Goal: Information Seeking & Learning: Learn about a topic

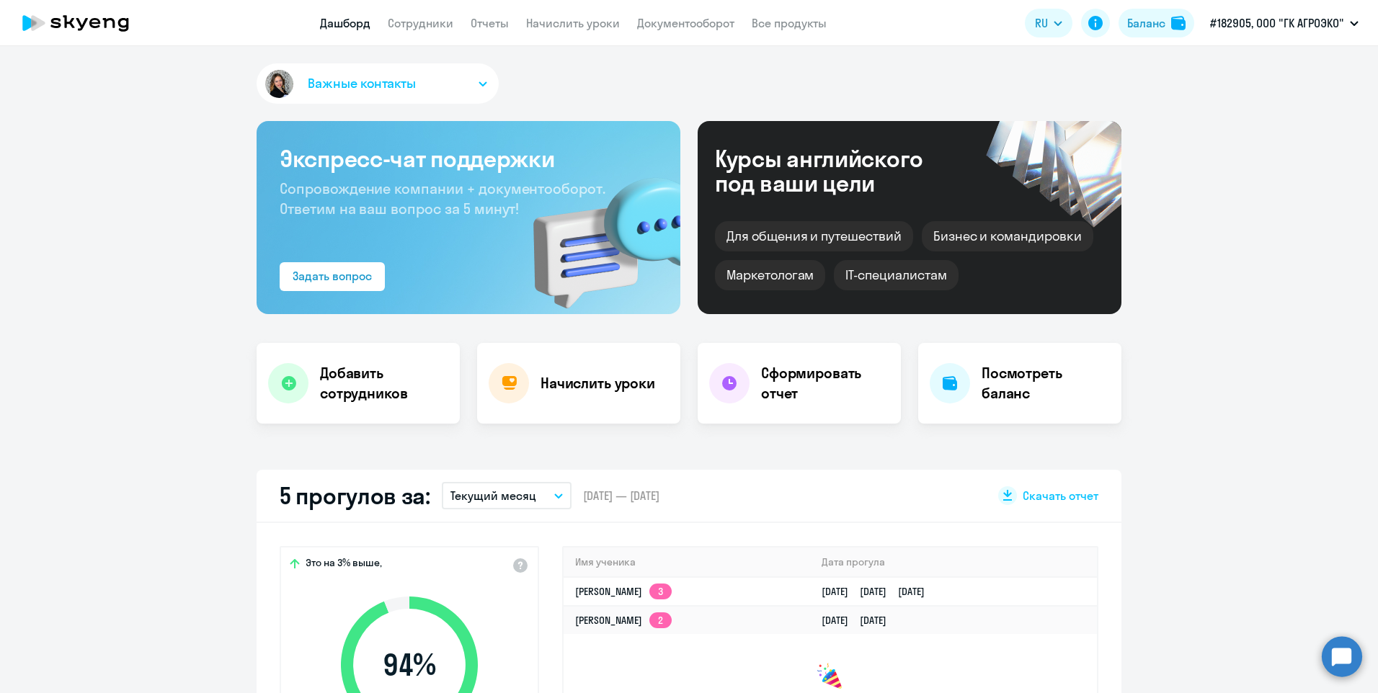
select select "30"
click at [434, 27] on link "Сотрудники" at bounding box center [421, 23] width 66 height 14
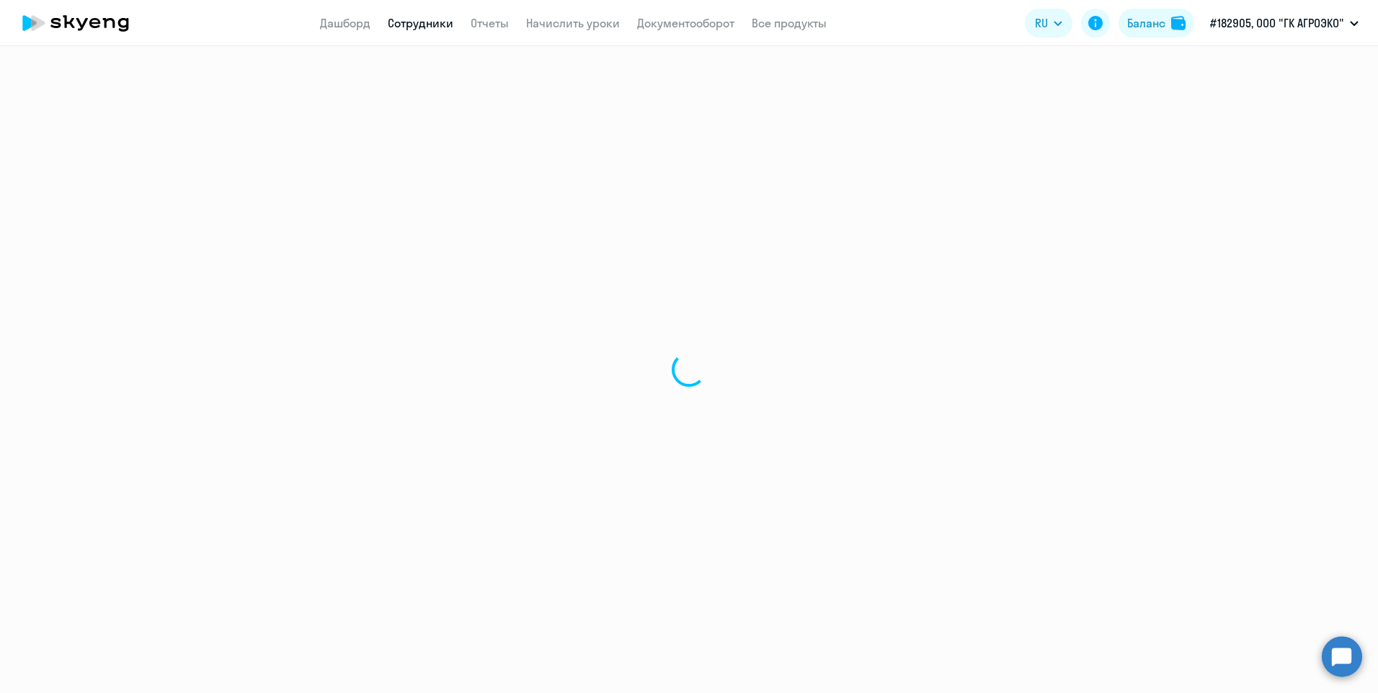
select select "30"
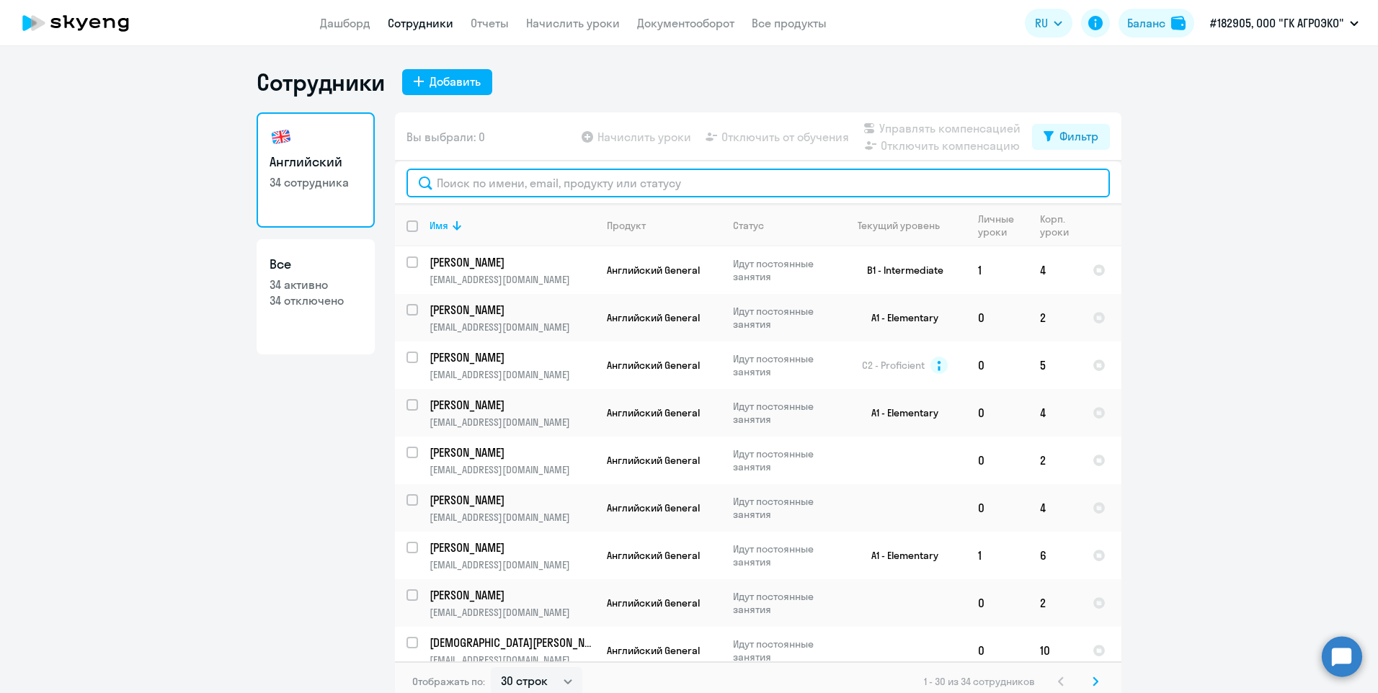
click at [441, 189] on input "text" at bounding box center [757, 183] width 703 height 29
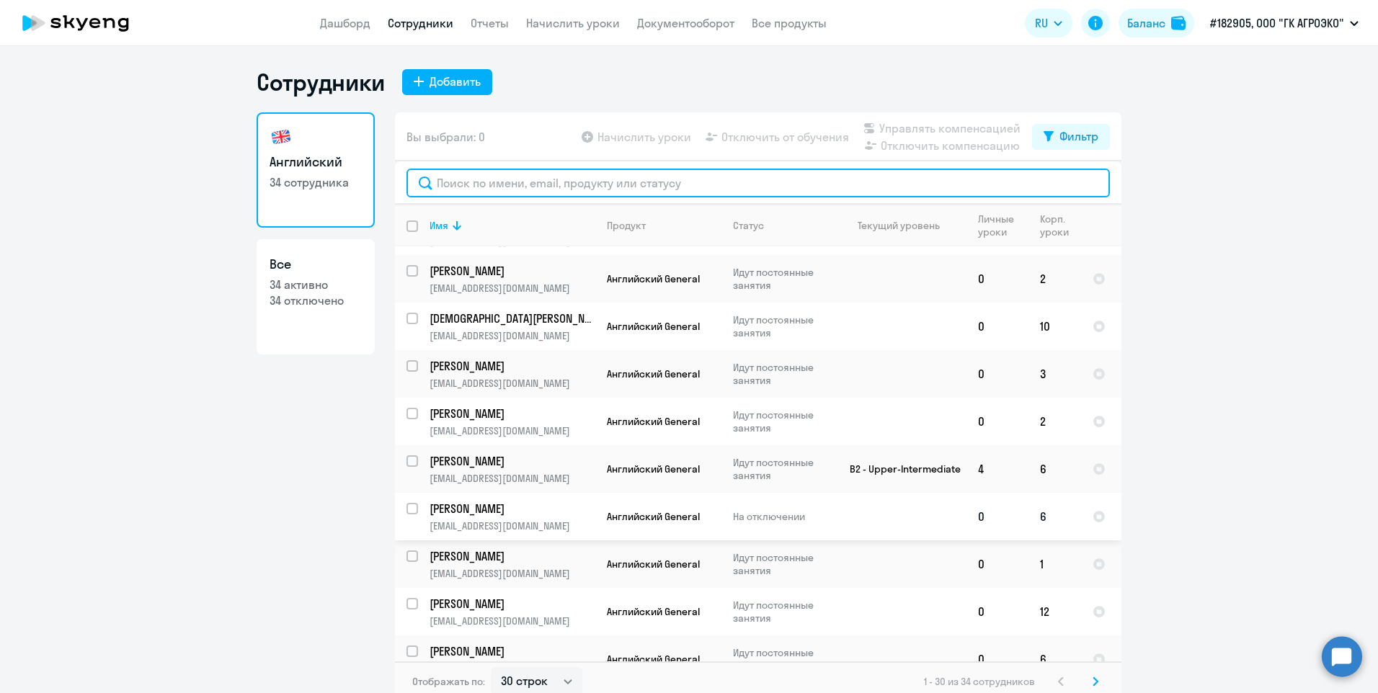
scroll to position [360, 0]
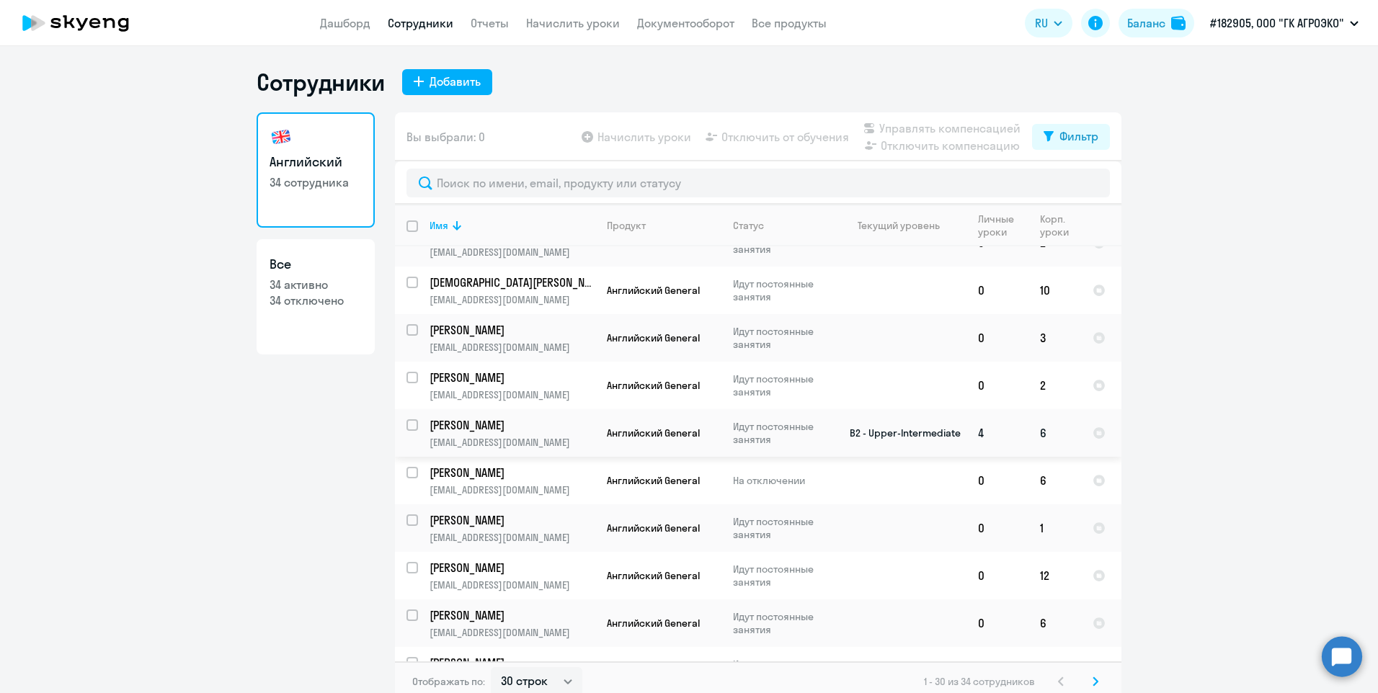
click at [902, 442] on td "B2 - Upper-Intermediate" at bounding box center [899, 433] width 134 height 48
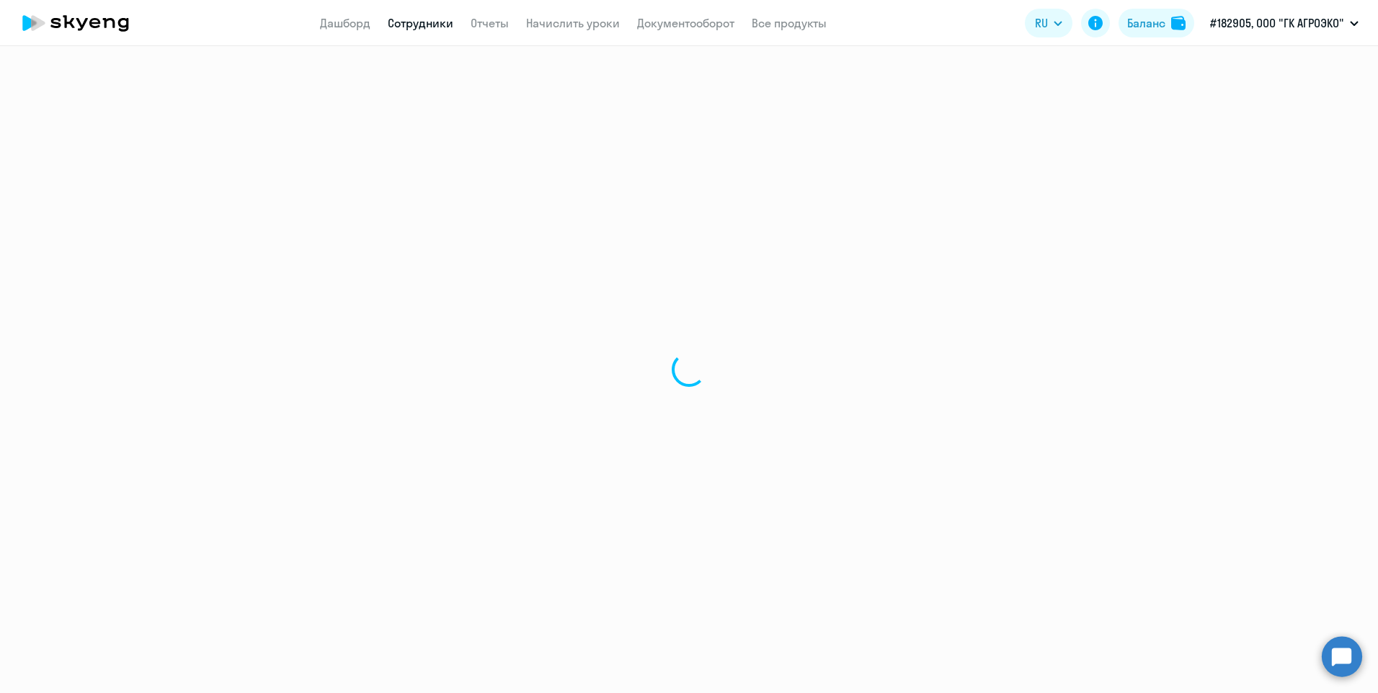
select select "english"
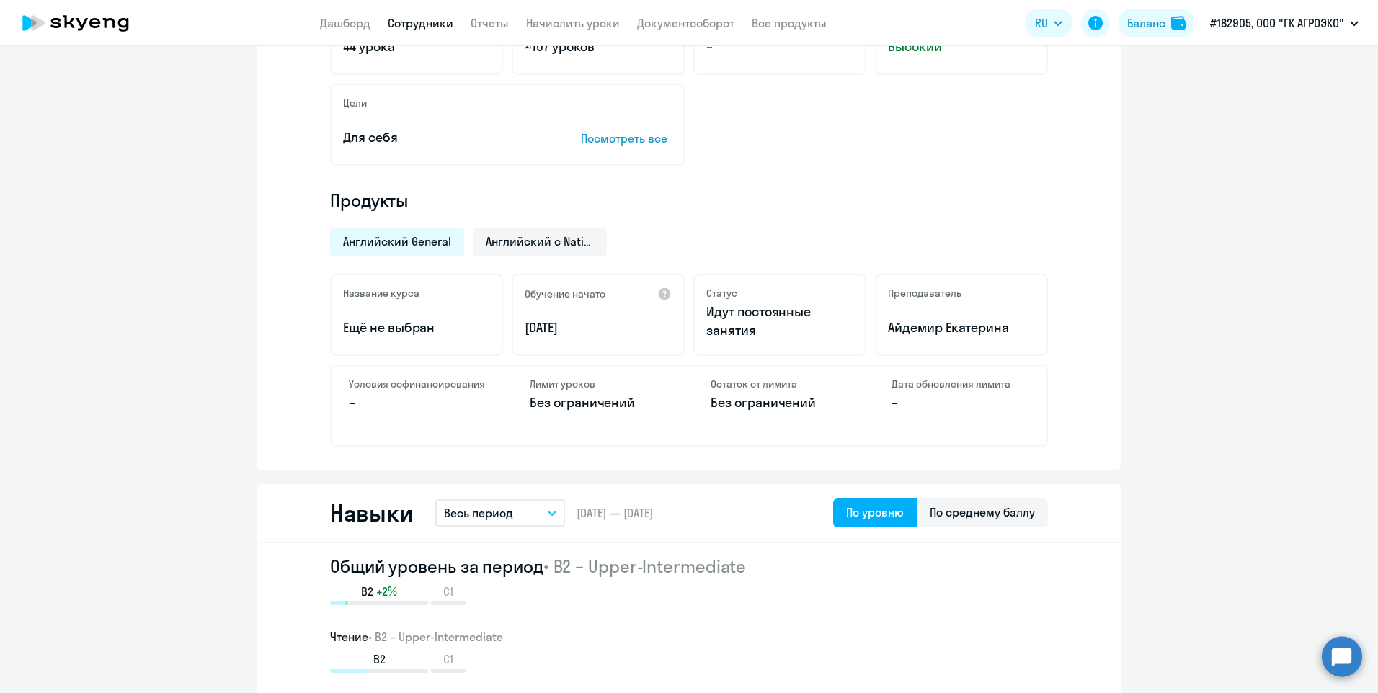
scroll to position [288, 0]
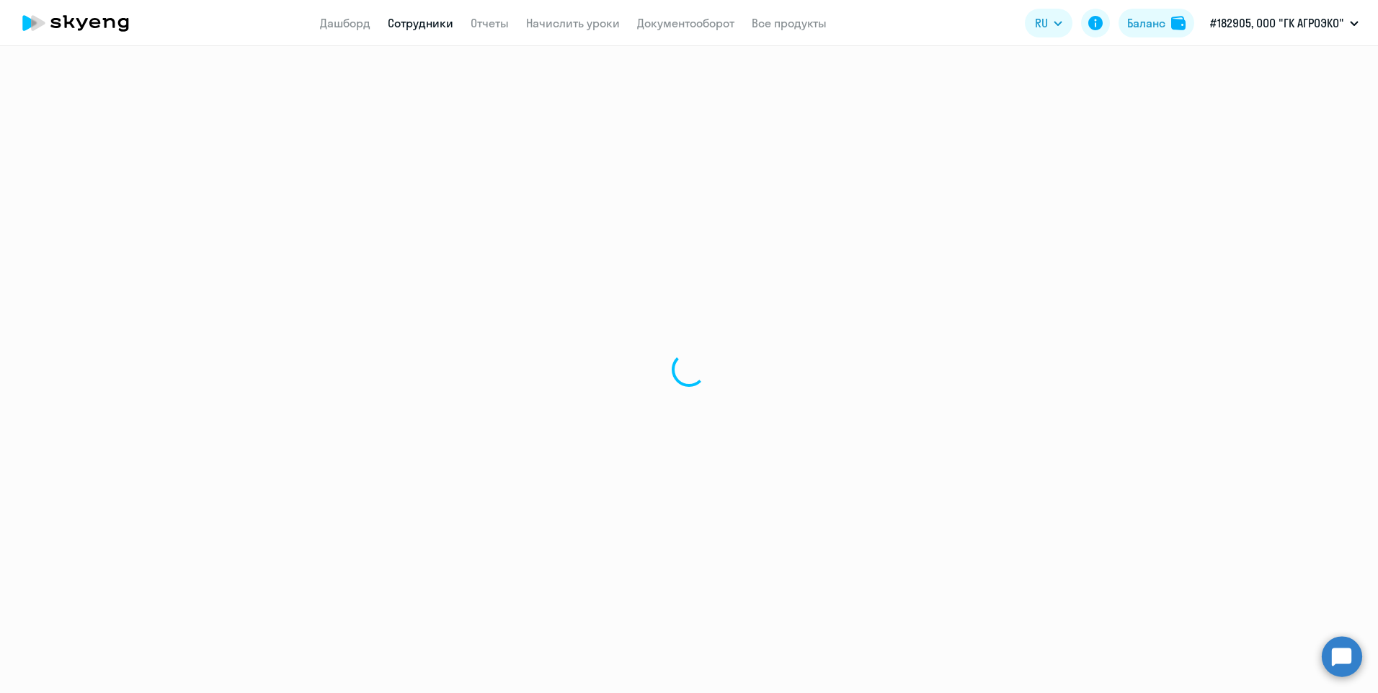
select select "30"
